Goal: Task Accomplishment & Management: Use online tool/utility

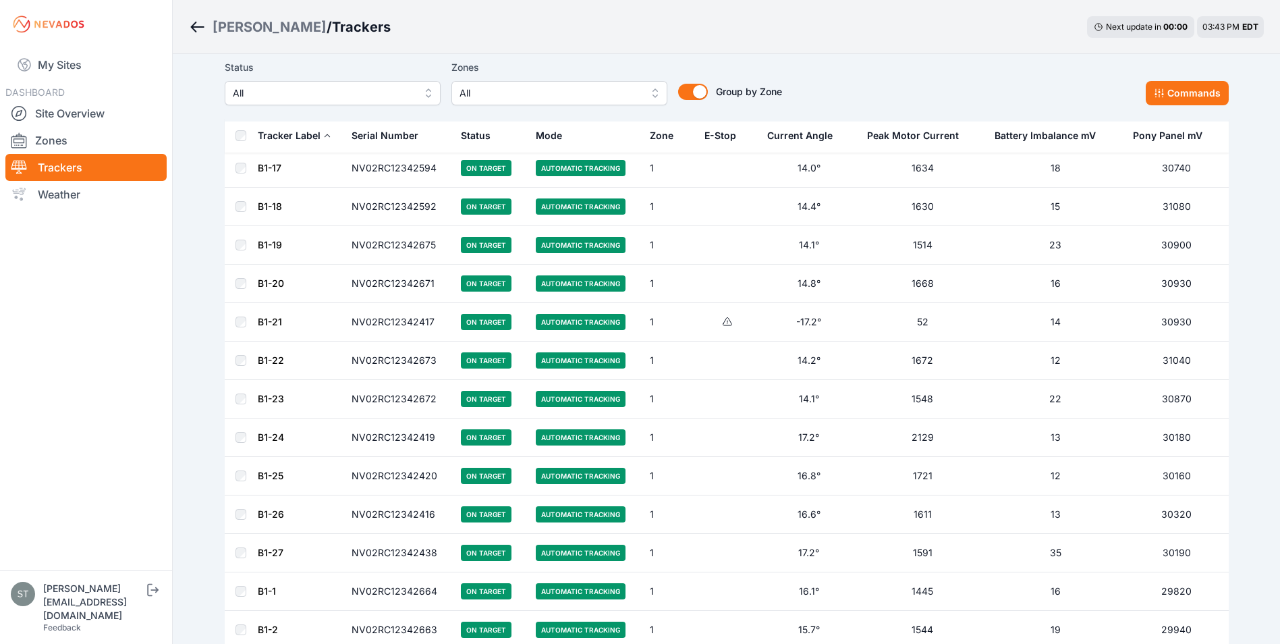
scroll to position [586, 0]
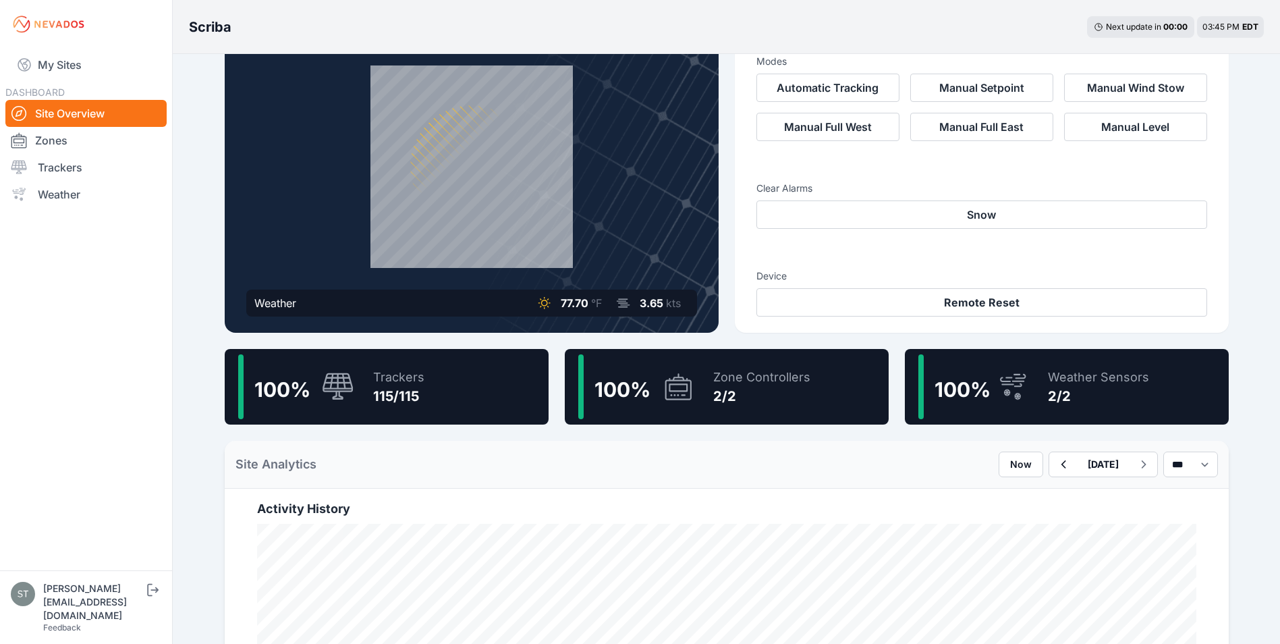
scroll to position [67, 0]
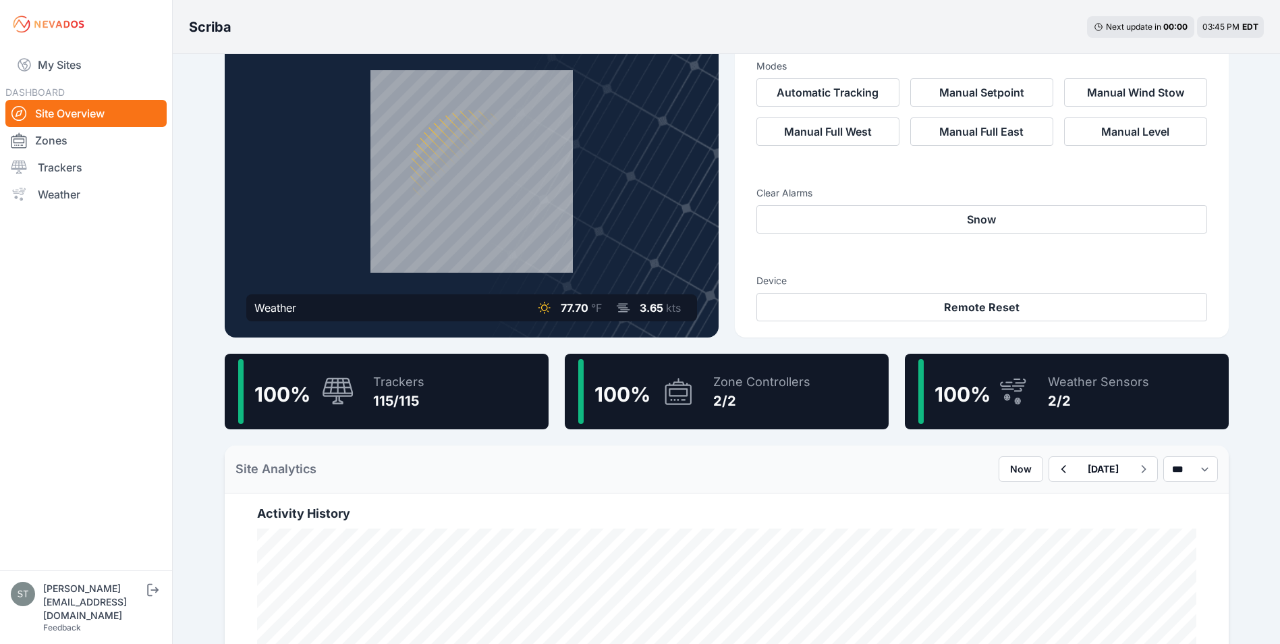
click at [392, 392] on div "115/115" at bounding box center [398, 400] width 51 height 19
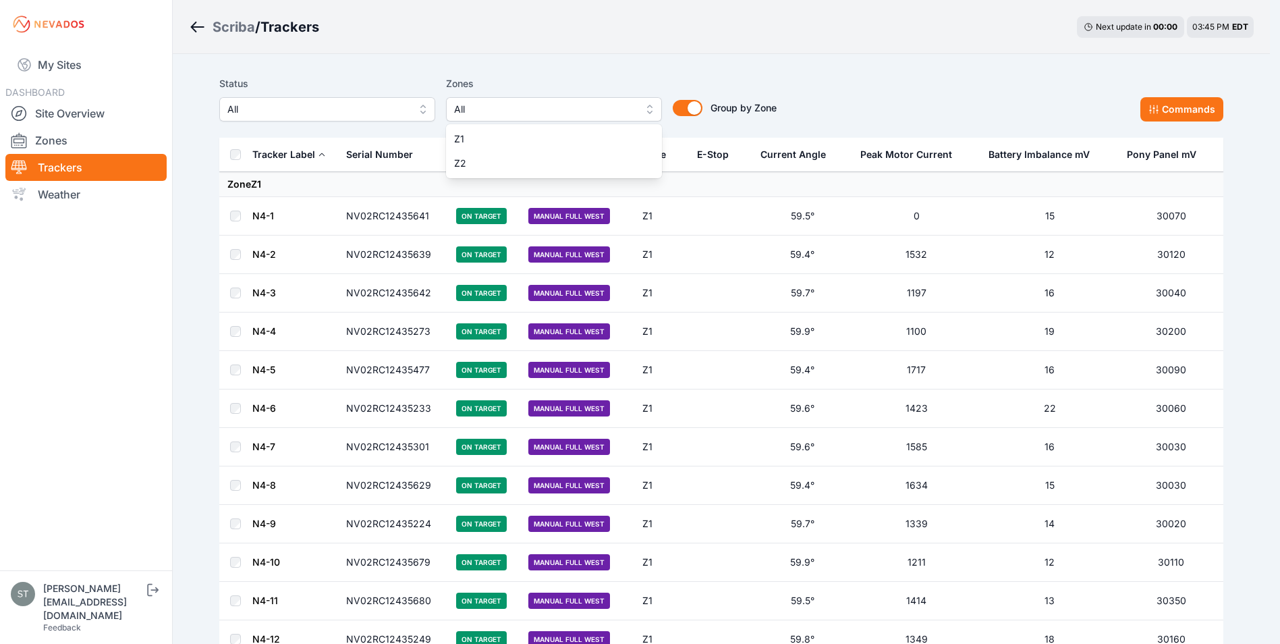
click at [524, 112] on span "All" at bounding box center [544, 109] width 181 height 16
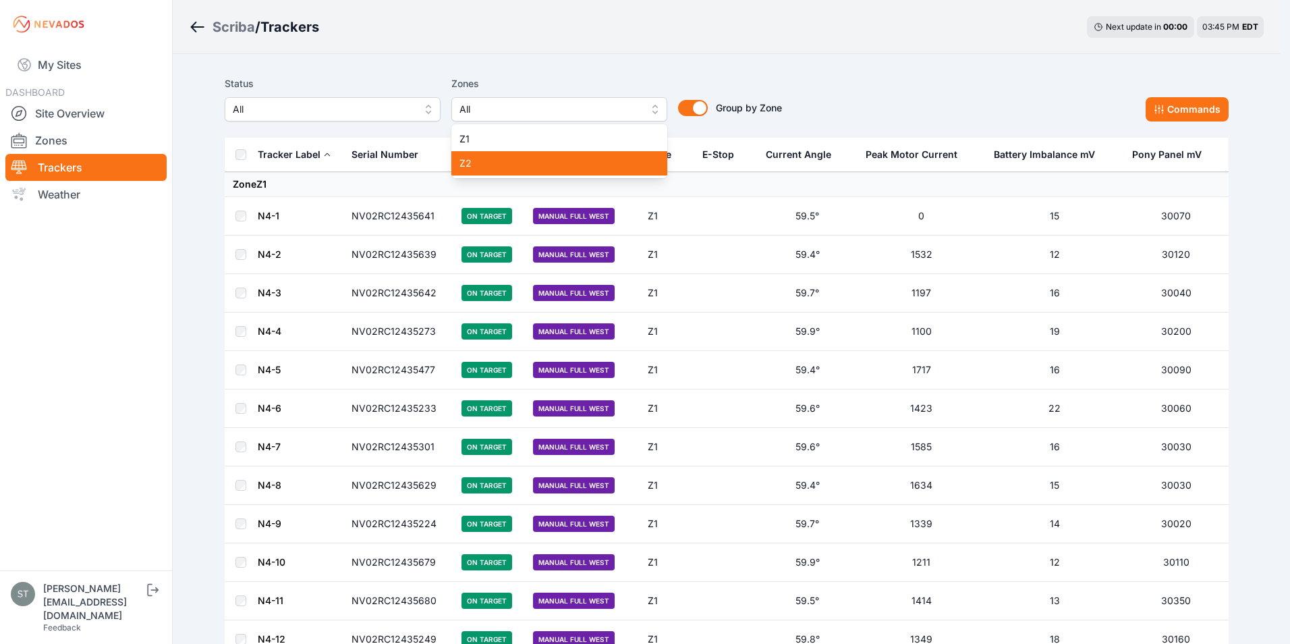
click at [504, 161] on span "Z2" at bounding box center [551, 163] width 184 height 13
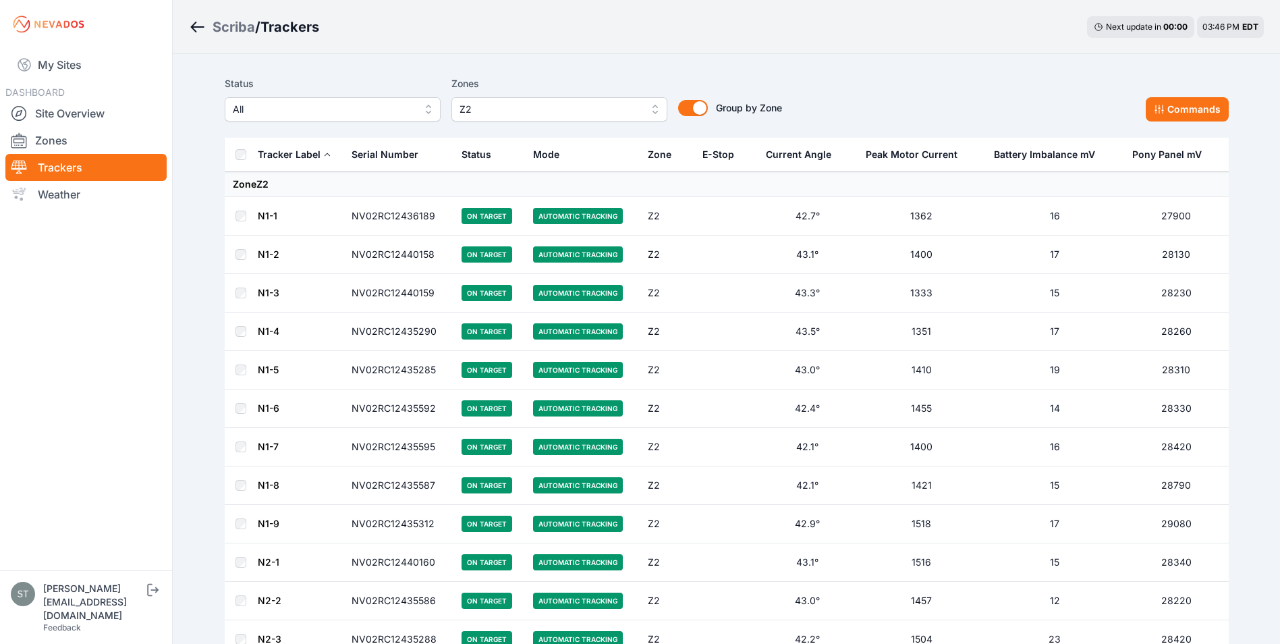
click at [268, 217] on link "N1-1" at bounding box center [268, 215] width 20 height 11
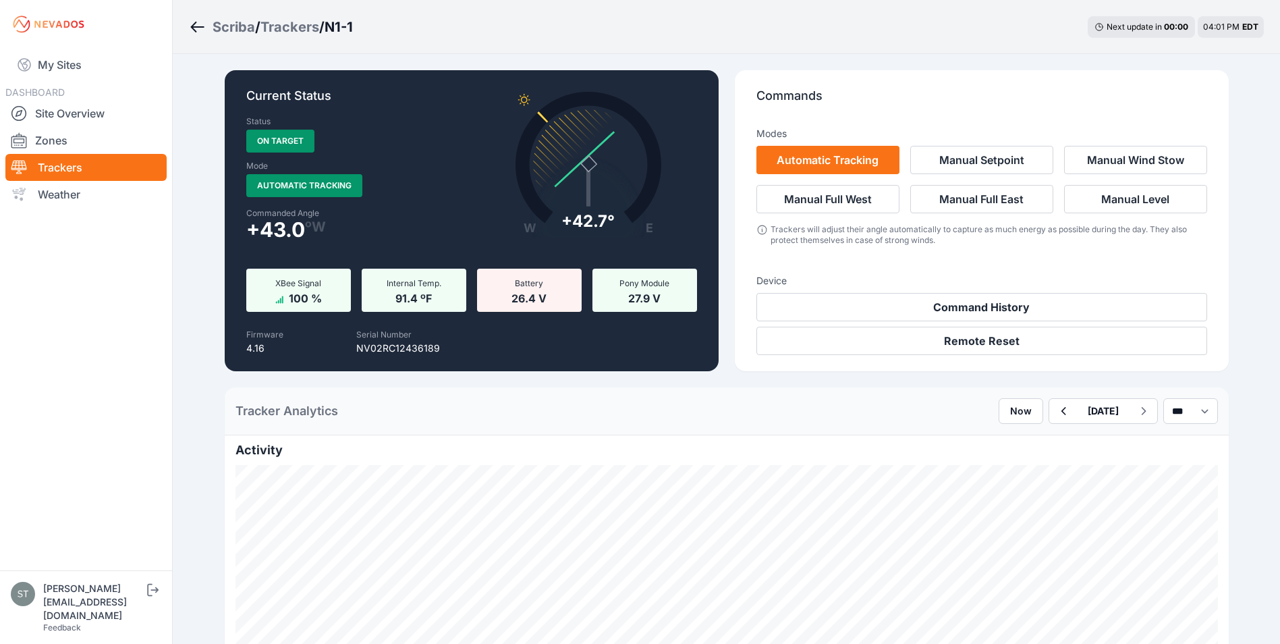
click at [65, 165] on link "Trackers" at bounding box center [85, 167] width 161 height 27
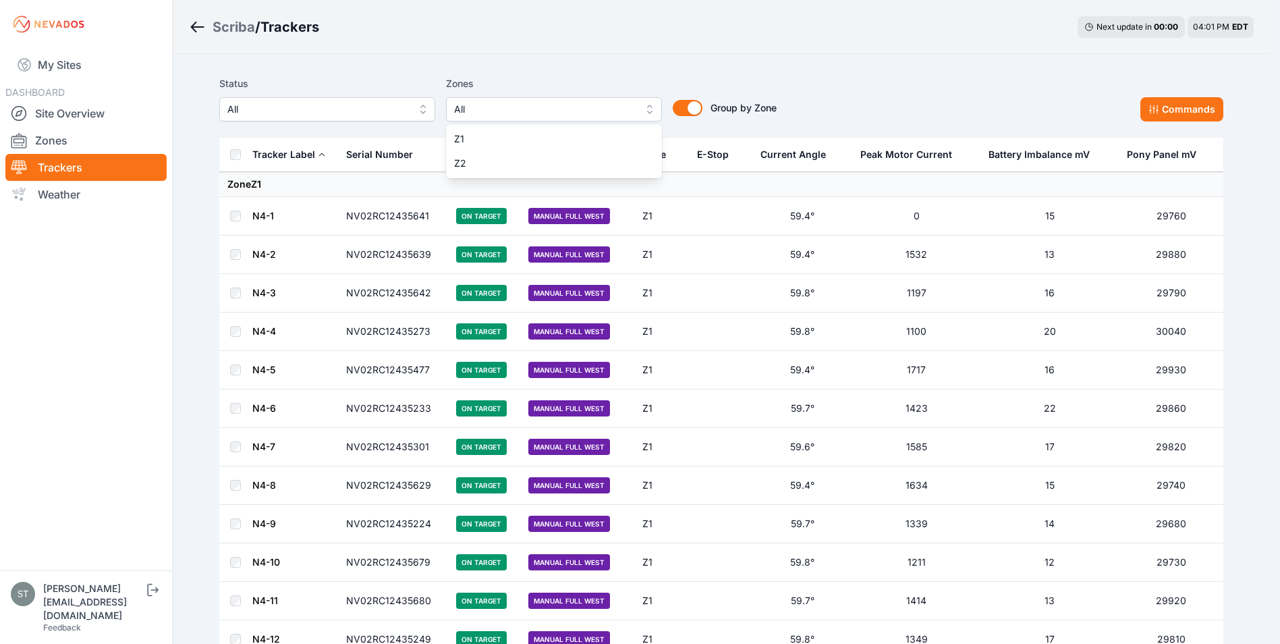
click at [526, 111] on span "All" at bounding box center [544, 109] width 181 height 16
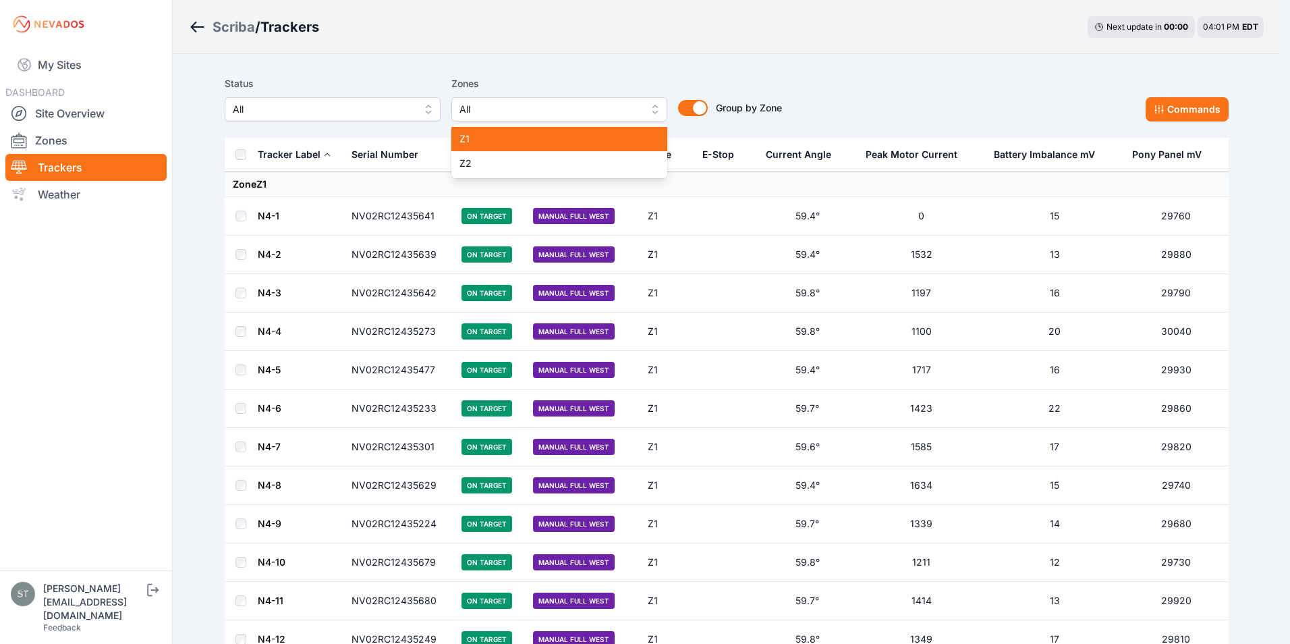
click at [486, 136] on span "Z1" at bounding box center [551, 138] width 184 height 13
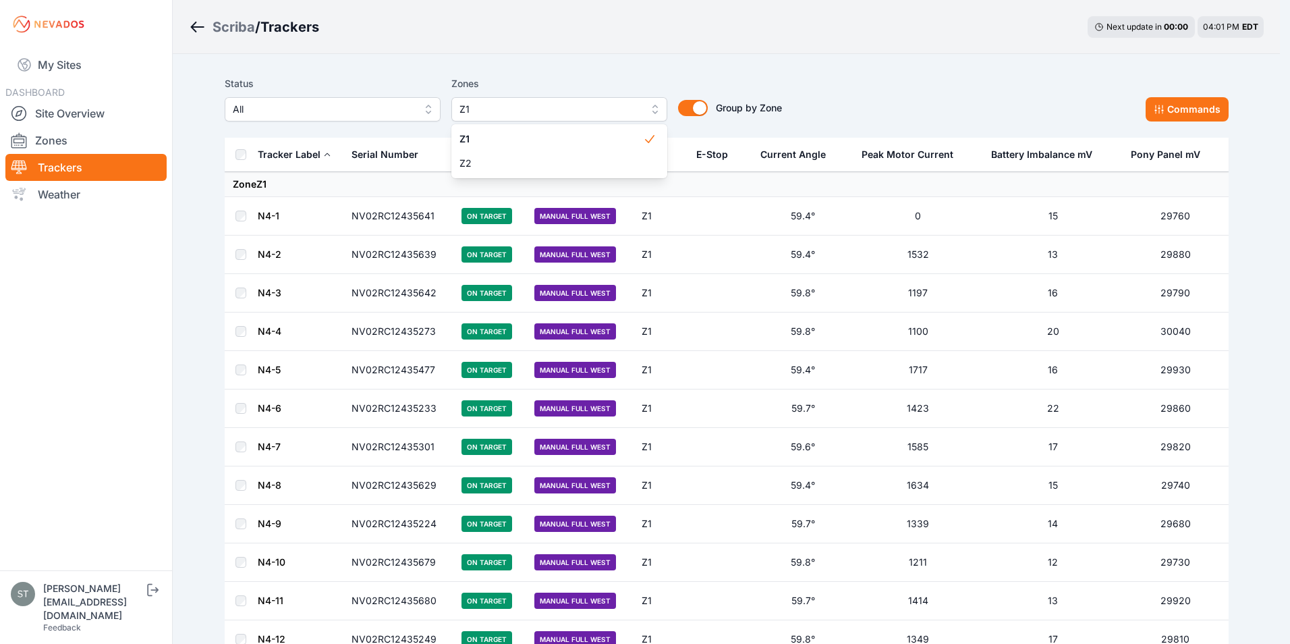
click at [806, 78] on div "Status All Zones Z1 Z1 Z2 Group by Zone Group by Zone Commands" at bounding box center [727, 99] width 1004 height 46
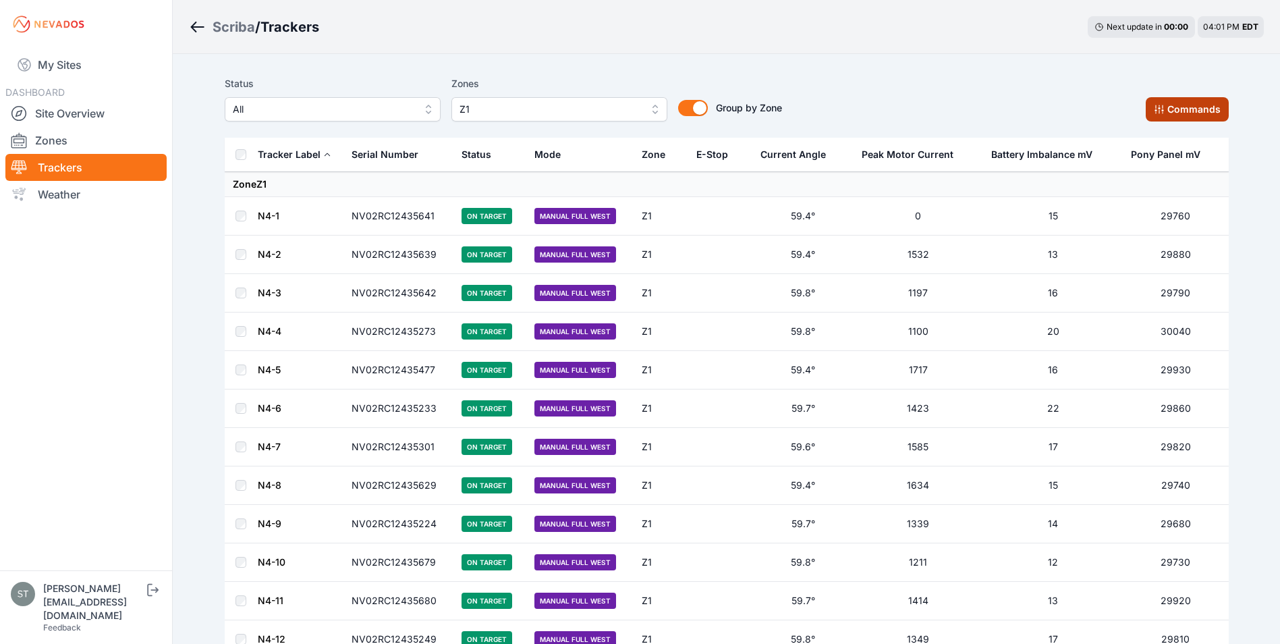
click at [1189, 109] on button "Commands" at bounding box center [1187, 109] width 83 height 24
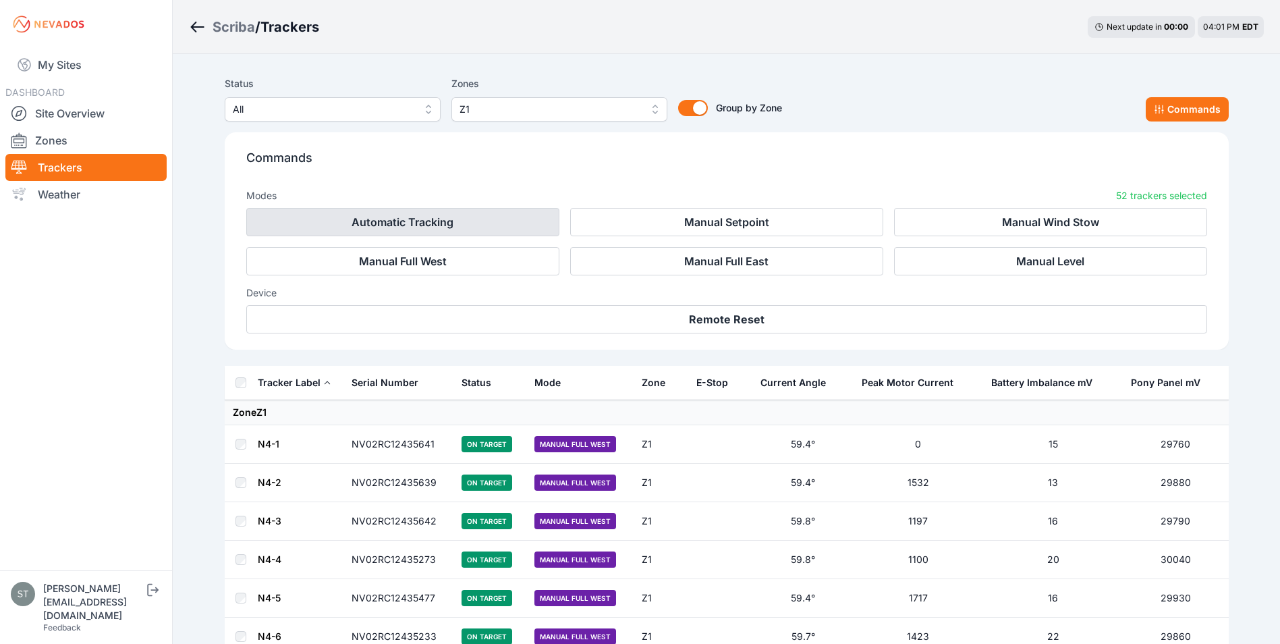
click at [456, 225] on button "Automatic Tracking" at bounding box center [402, 222] width 313 height 28
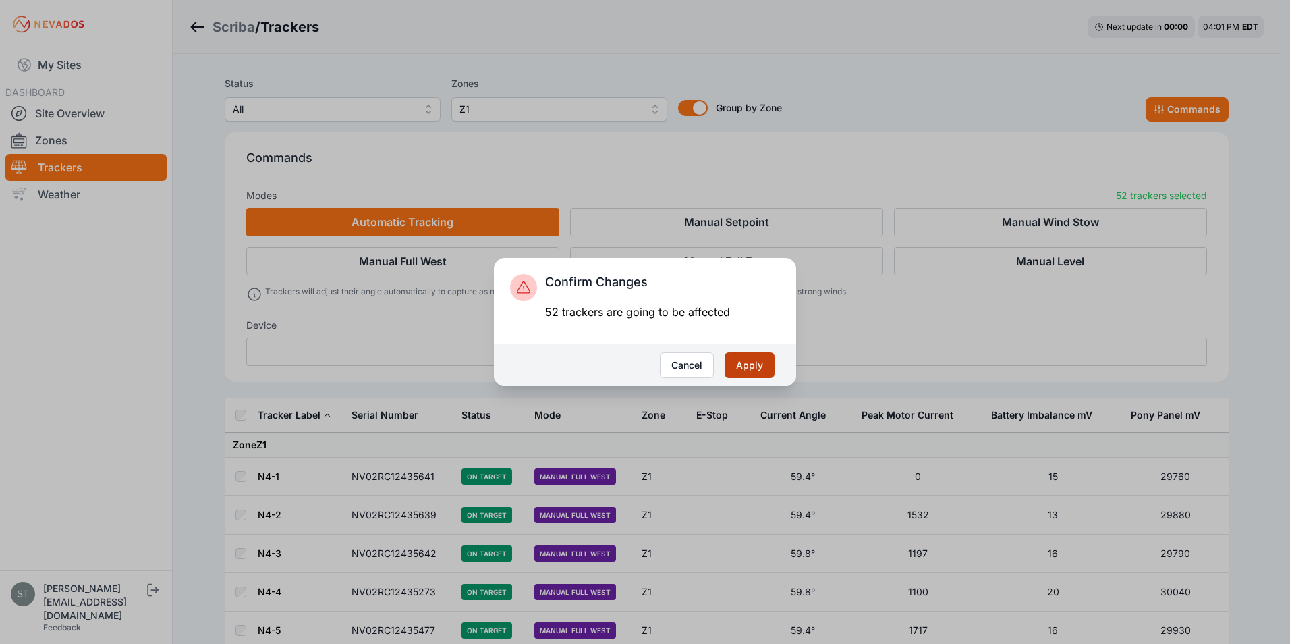
click at [757, 363] on button "Apply" at bounding box center [750, 365] width 50 height 26
